Goal: Information Seeking & Learning: Learn about a topic

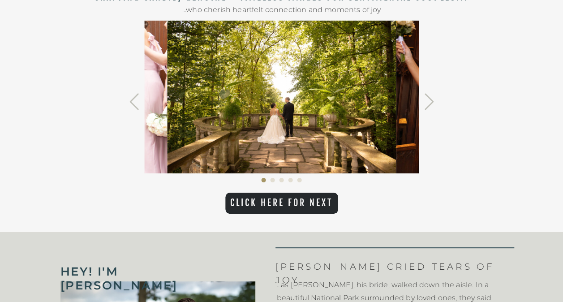
scroll to position [376, 0]
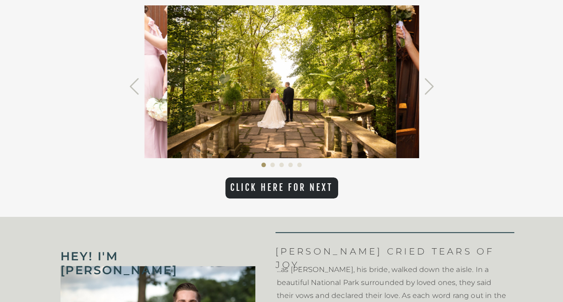
click at [433, 91] on icon at bounding box center [429, 87] width 33 height 20
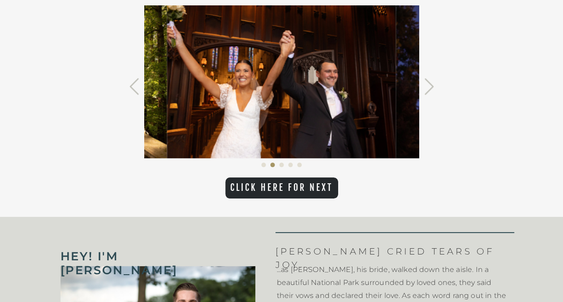
click at [432, 92] on icon at bounding box center [429, 87] width 33 height 20
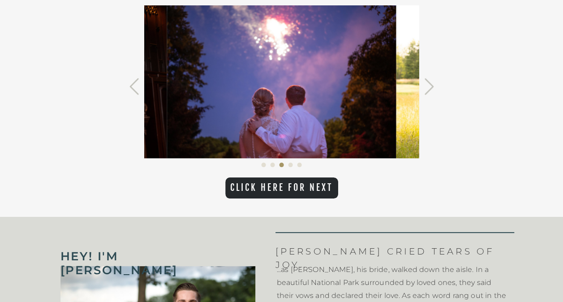
click at [432, 92] on icon at bounding box center [429, 87] width 33 height 20
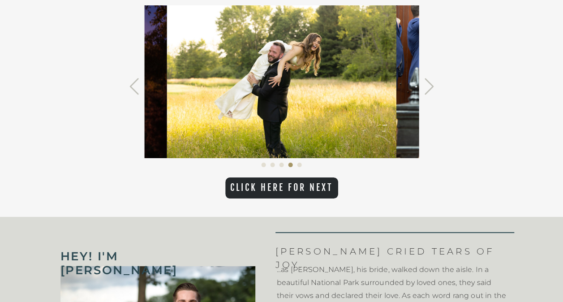
click at [432, 92] on icon at bounding box center [429, 87] width 33 height 20
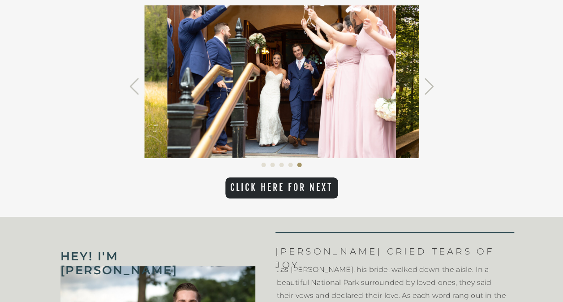
click at [432, 92] on icon at bounding box center [429, 87] width 33 height 20
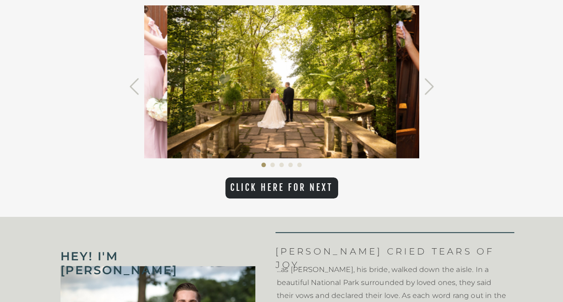
click at [432, 92] on icon at bounding box center [429, 87] width 33 height 20
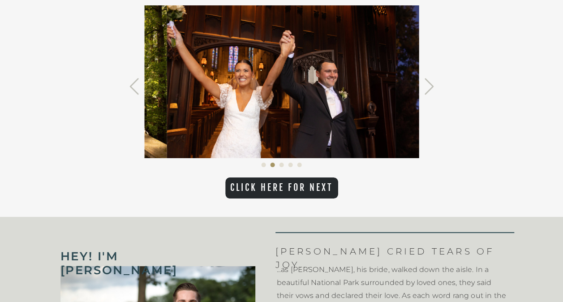
click at [432, 92] on icon at bounding box center [429, 87] width 33 height 20
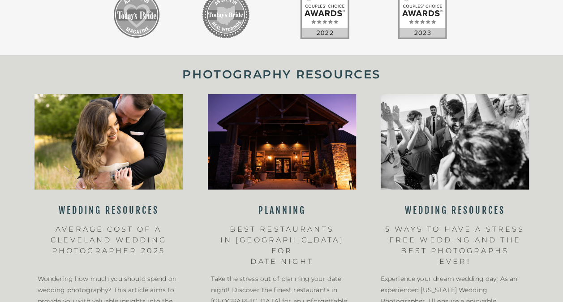
scroll to position [1382, 0]
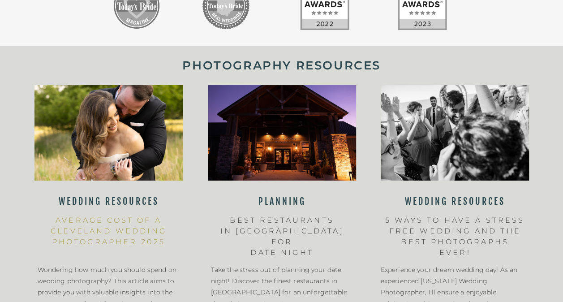
click at [148, 224] on h3 "AVERAGE COST OF A CLEVELAND WEDDING PHOTOGRAPHER 2025" at bounding box center [109, 236] width 142 height 43
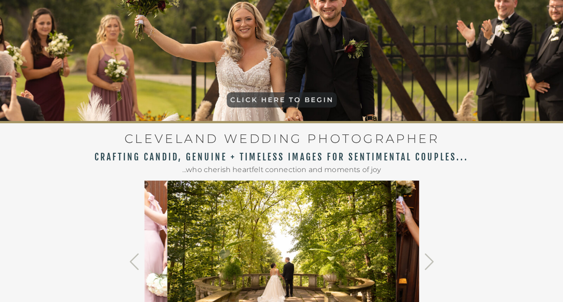
scroll to position [272, 0]
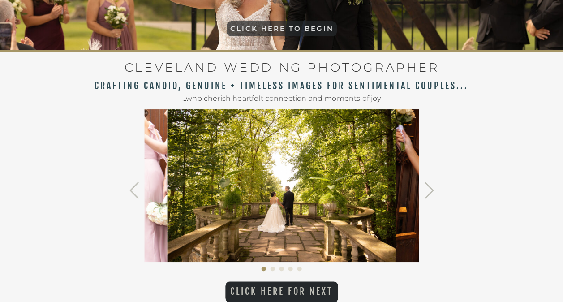
click at [287, 294] on p "CLICK HERE FOR NEXT" at bounding box center [281, 292] width 113 height 12
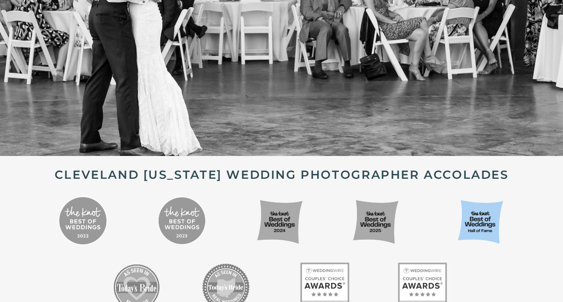
scroll to position [1108, 0]
